Goal: Information Seeking & Learning: Check status

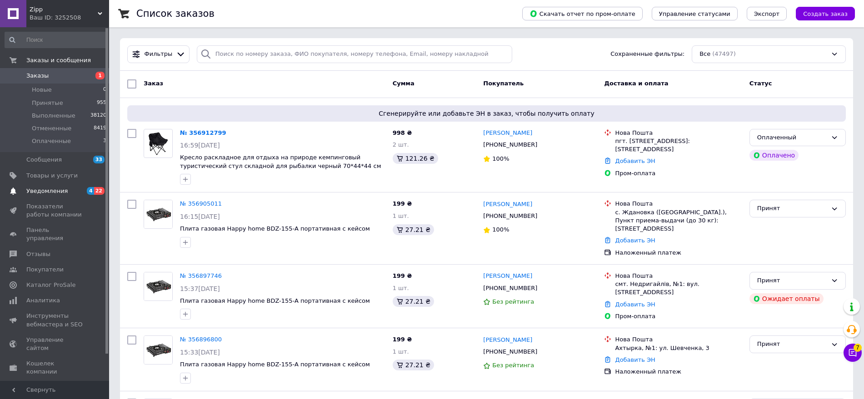
click at [81, 189] on span "Уведомления" at bounding box center [55, 191] width 58 height 8
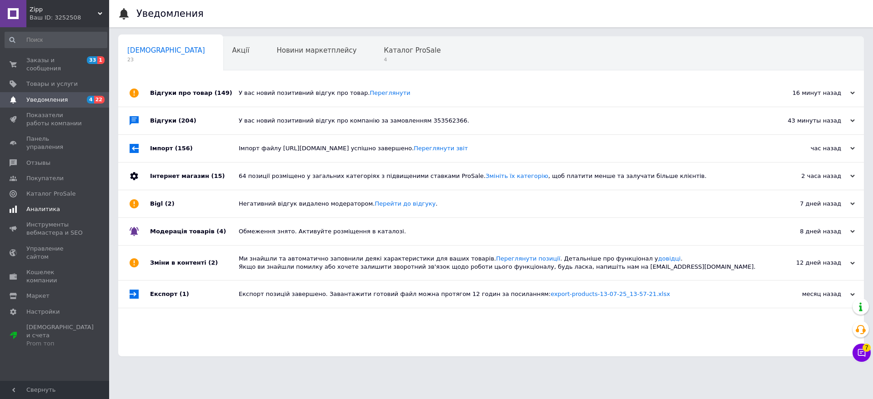
click at [41, 205] on span "Аналитика" at bounding box center [43, 209] width 34 height 8
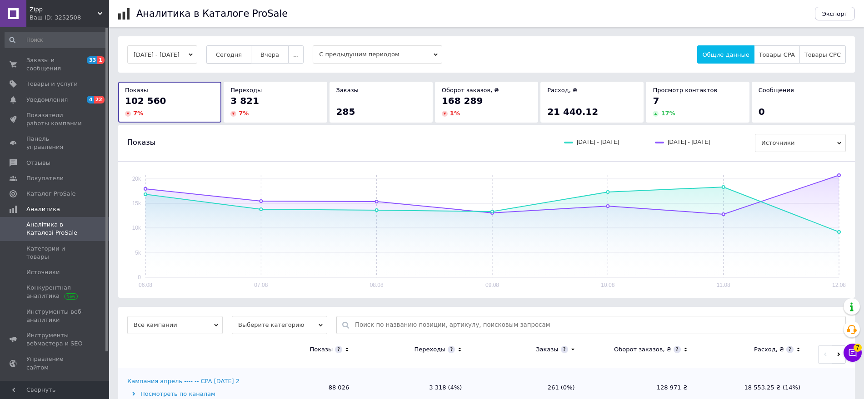
click at [241, 56] on span "Сегодня" at bounding box center [229, 54] width 26 height 7
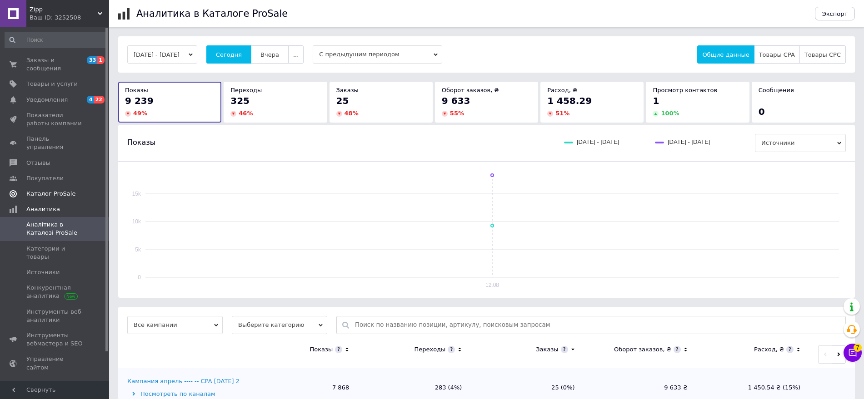
click at [72, 186] on link "Каталог ProSale" at bounding box center [56, 193] width 112 height 15
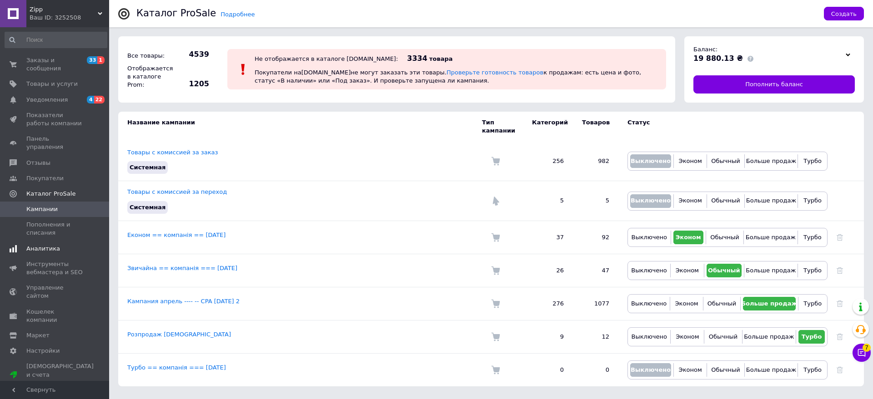
click at [45, 245] on span "Аналитика" at bounding box center [43, 249] width 34 height 8
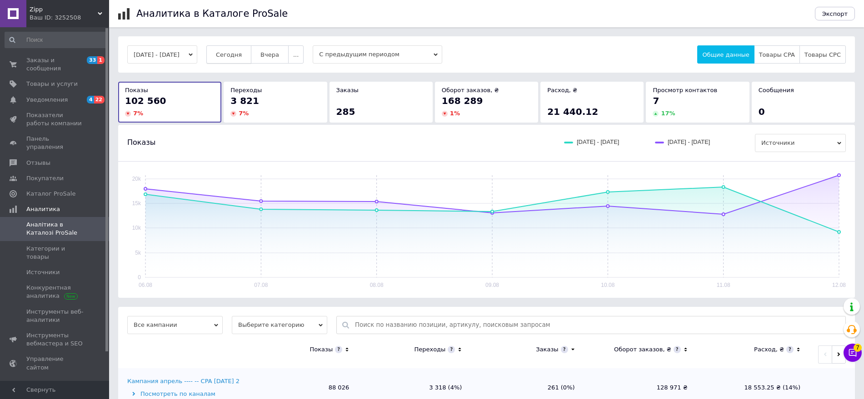
click at [251, 51] on button "Сегодня" at bounding box center [228, 54] width 45 height 18
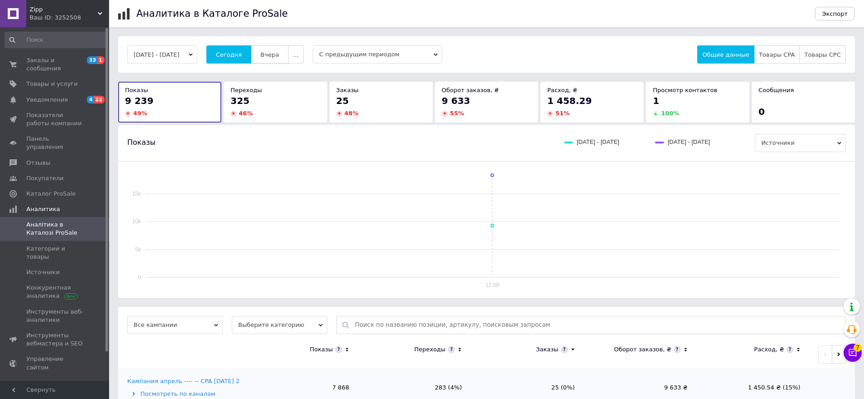
click at [275, 48] on button "Вчера" at bounding box center [270, 54] width 38 height 18
